Goal: Transaction & Acquisition: Obtain resource

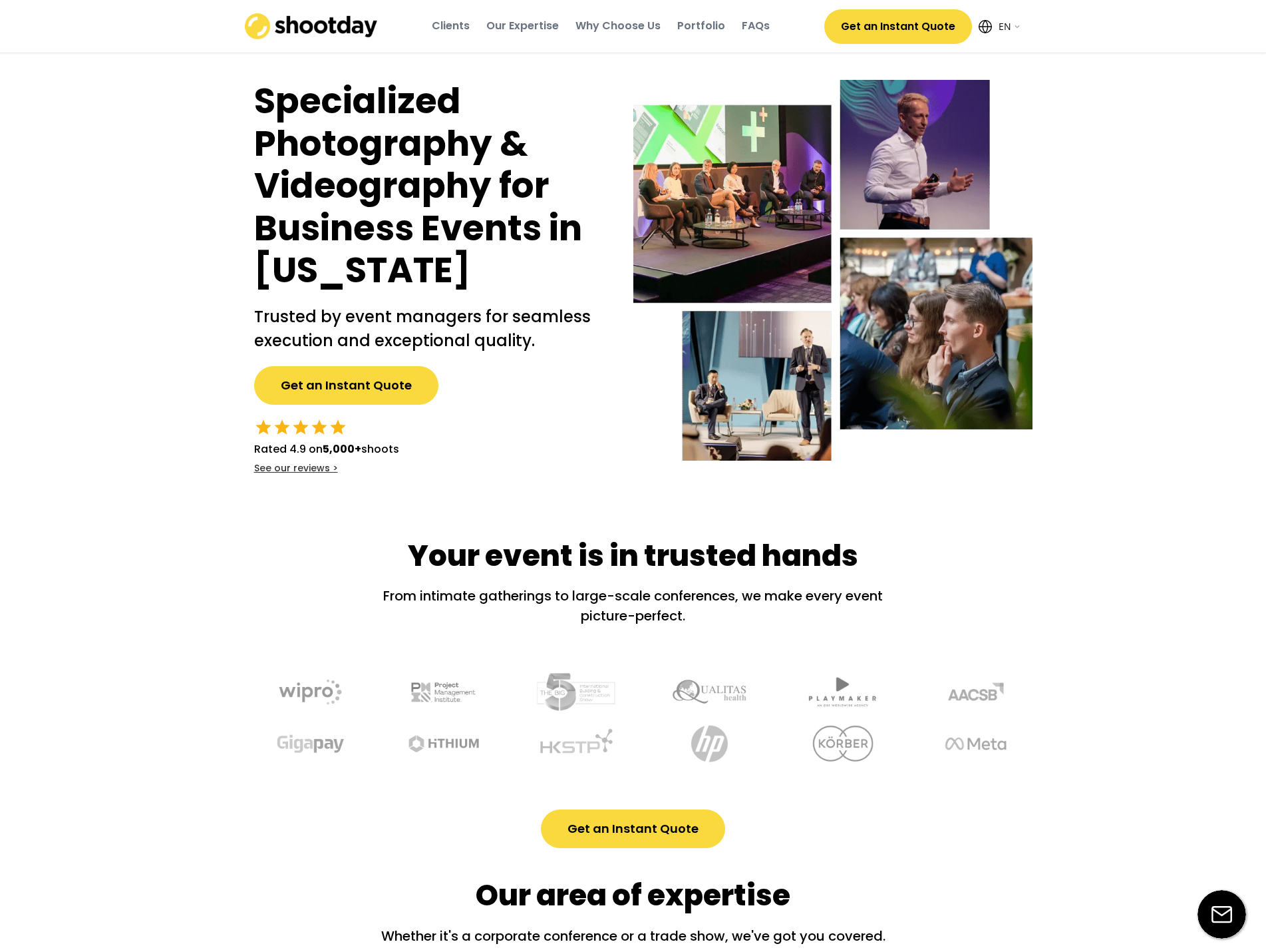
select select ""en""
click at [878, 33] on button "Get an Instant Quote" at bounding box center [898, 27] width 148 height 35
